Goal: Information Seeking & Learning: Learn about a topic

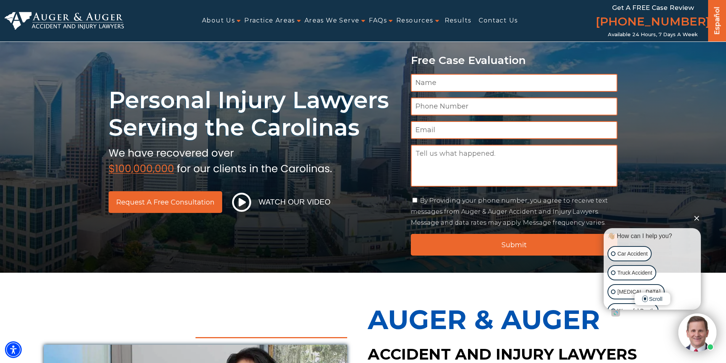
click at [696, 216] on button "Close Intaker Chat Widget" at bounding box center [696, 218] width 11 height 11
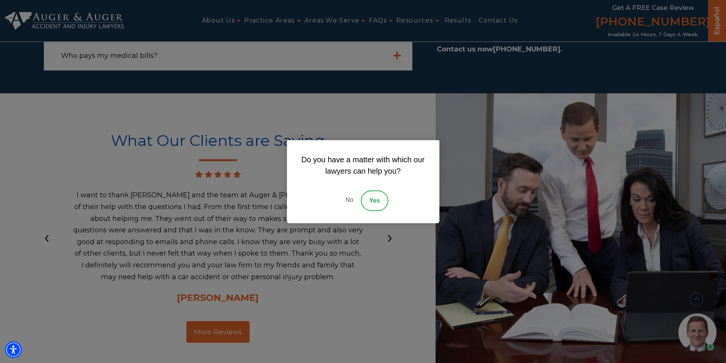
scroll to position [2469, 0]
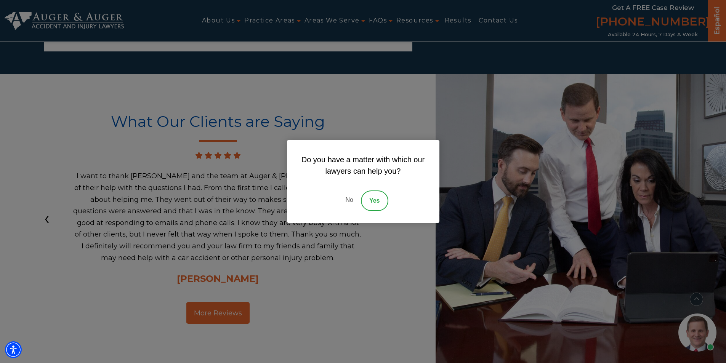
drag, startPoint x: 349, startPoint y: 202, endPoint x: 552, endPoint y: 58, distance: 249.0
click at [350, 201] on link "No" at bounding box center [349, 201] width 23 height 21
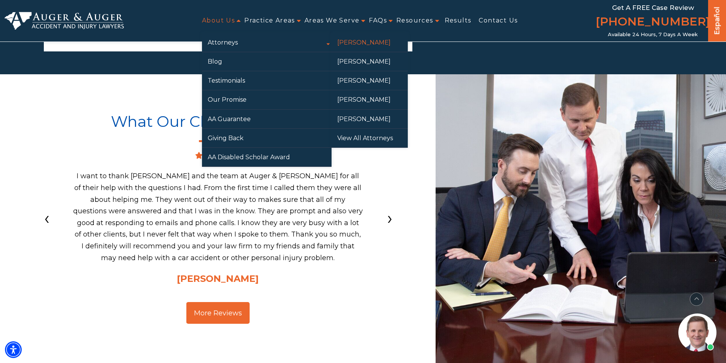
click at [359, 42] on link "[PERSON_NAME]" at bounding box center [370, 42] width 76 height 19
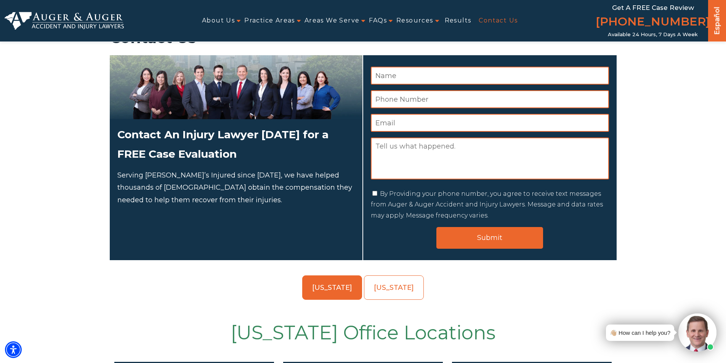
scroll to position [38, 0]
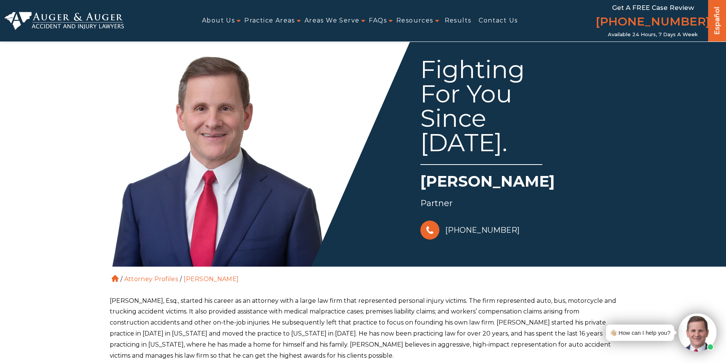
click at [448, 183] on h1 "[PERSON_NAME]" at bounding box center [518, 183] width 197 height 25
copy h1 "[PERSON_NAME]"
click at [442, 204] on div "Partner" at bounding box center [518, 203] width 197 height 15
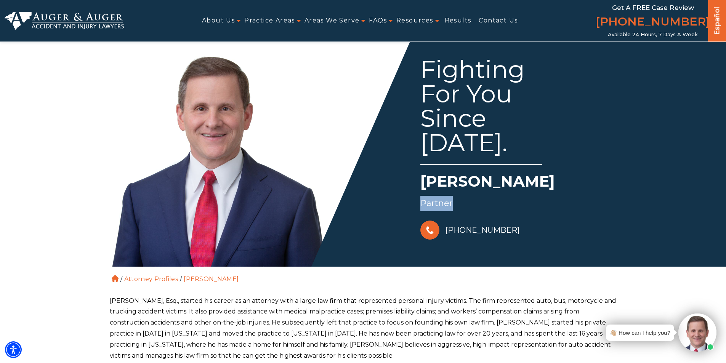
copy div "Partner"
